Goal: Book appointment/travel/reservation

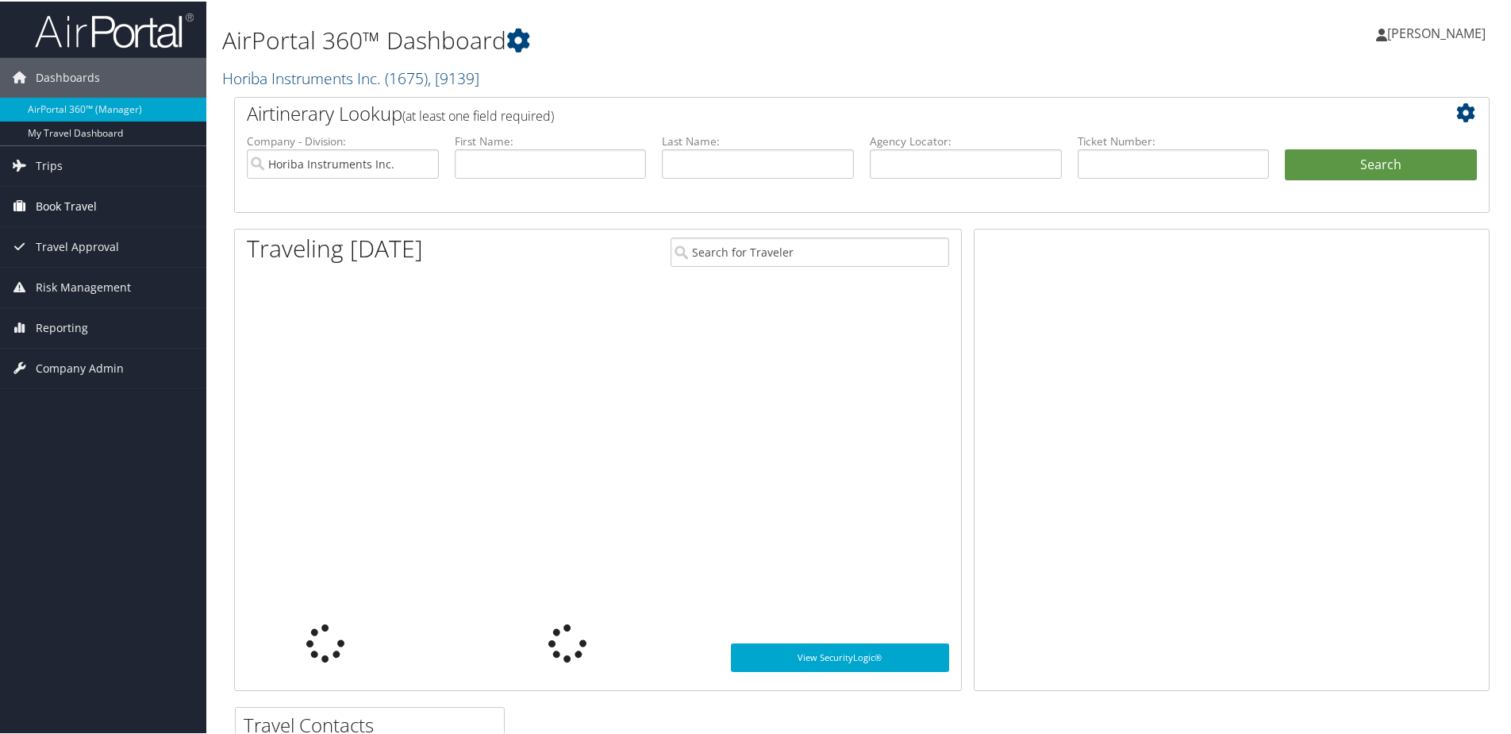
click at [63, 206] on span "Book Travel" at bounding box center [66, 205] width 61 height 40
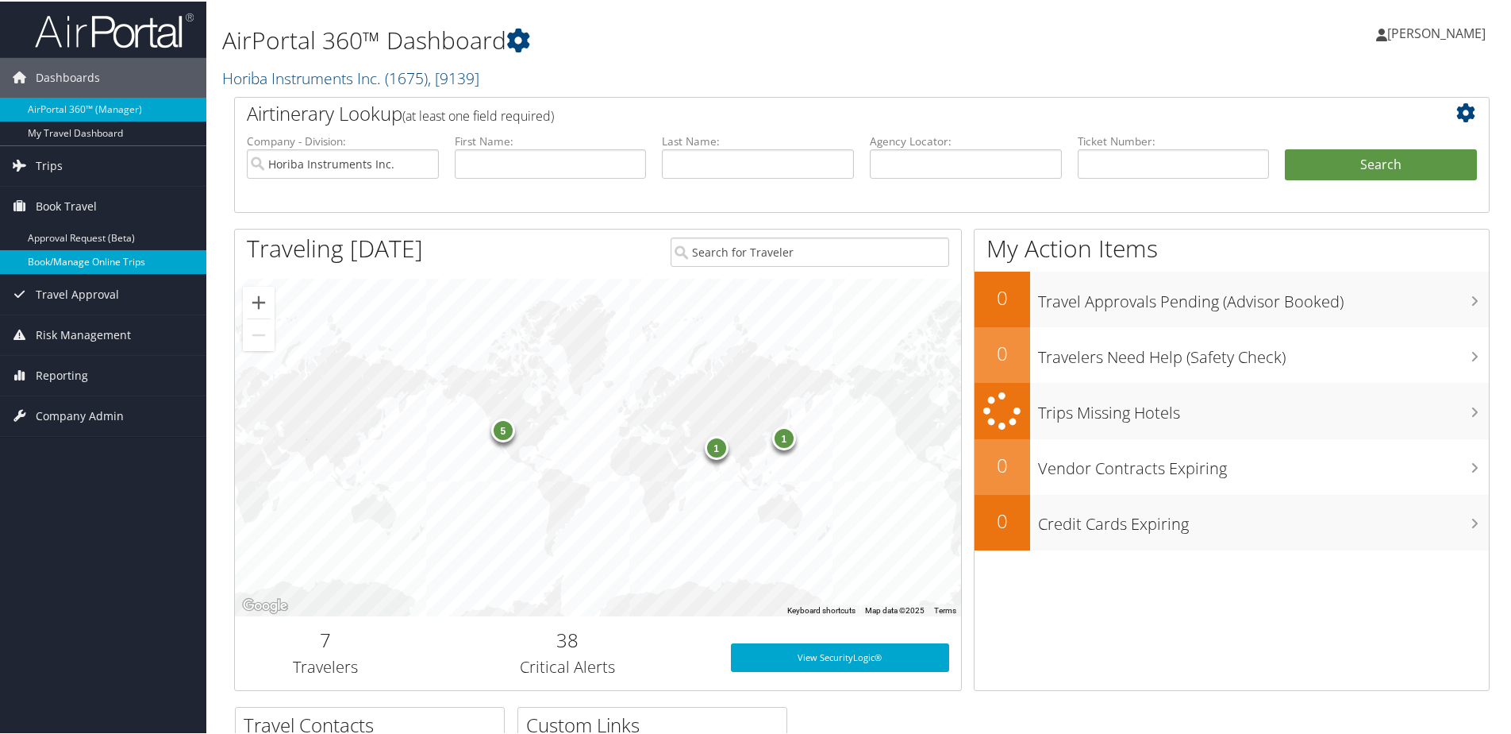
click at [71, 258] on link "Book/Manage Online Trips" at bounding box center [103, 260] width 206 height 24
